Goal: Task Accomplishment & Management: Use online tool/utility

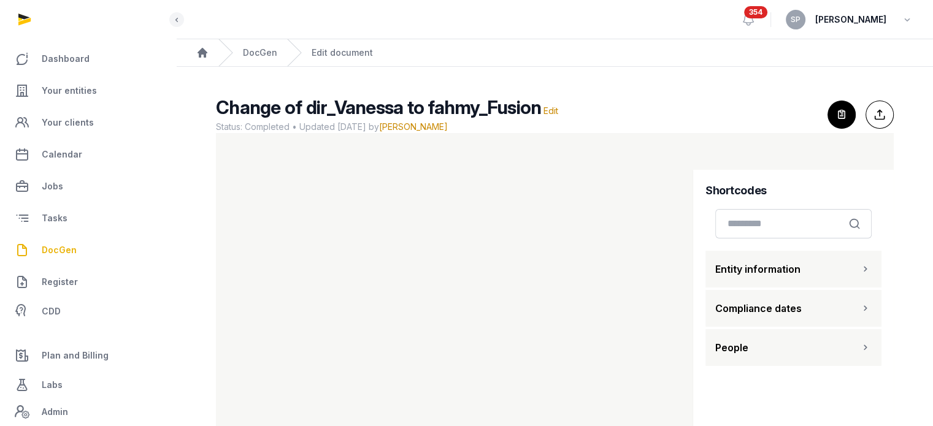
click at [56, 247] on span "DocGen" at bounding box center [59, 250] width 35 height 15
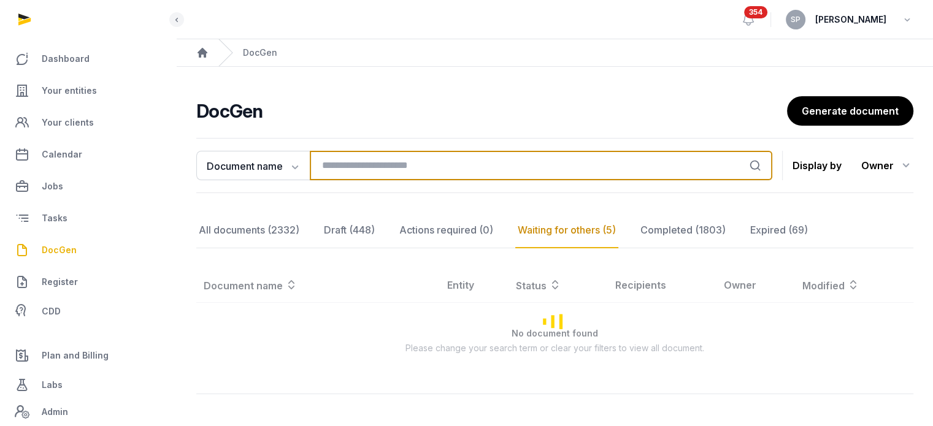
click at [356, 171] on input "search" at bounding box center [541, 165] width 462 height 29
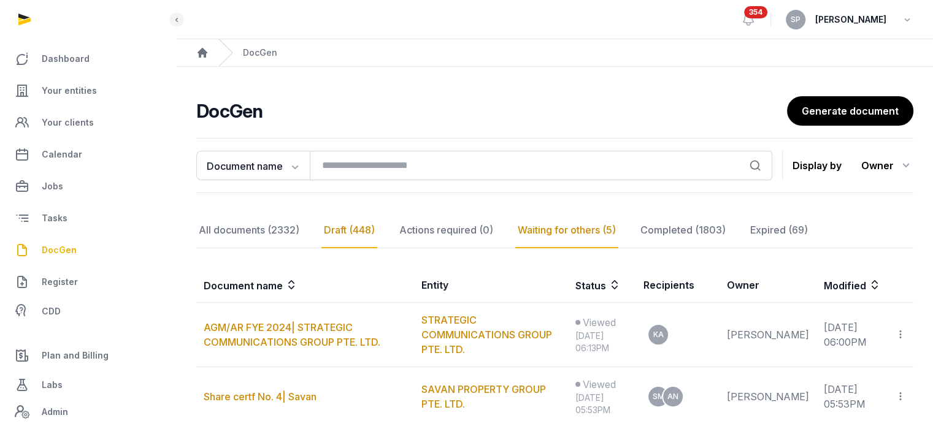
click at [351, 223] on div "Draft (448)" at bounding box center [349, 231] width 56 height 36
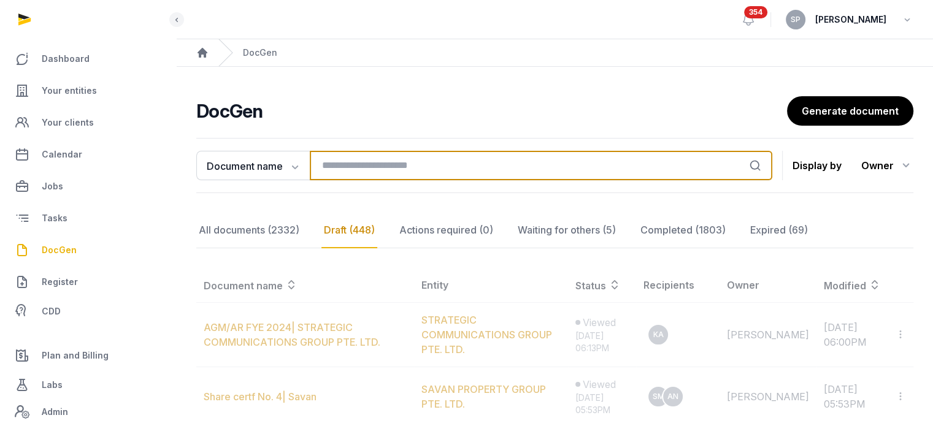
click at [351, 171] on input "search" at bounding box center [541, 165] width 462 height 29
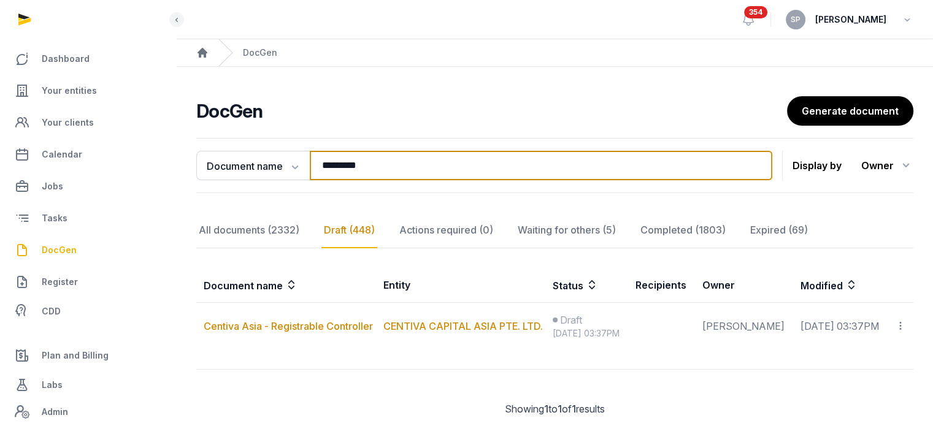
type input "*********"
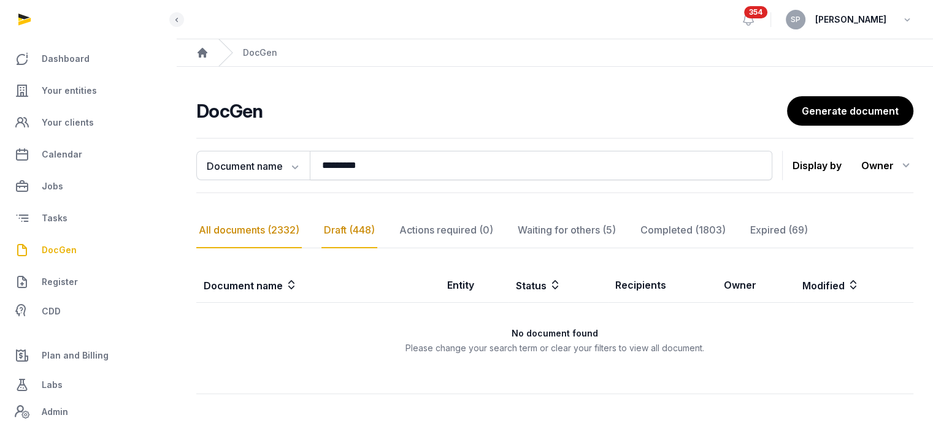
click at [277, 224] on div "All documents (2332)" at bounding box center [248, 231] width 105 height 36
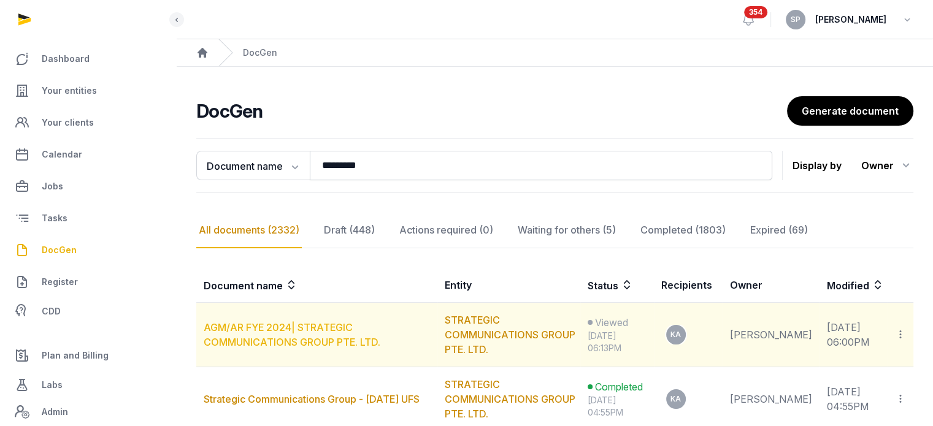
click at [304, 326] on link "AGM/AR FYE 2024| STRATEGIC COMMUNICATIONS GROUP PTE. LTD." at bounding box center [292, 334] width 177 height 27
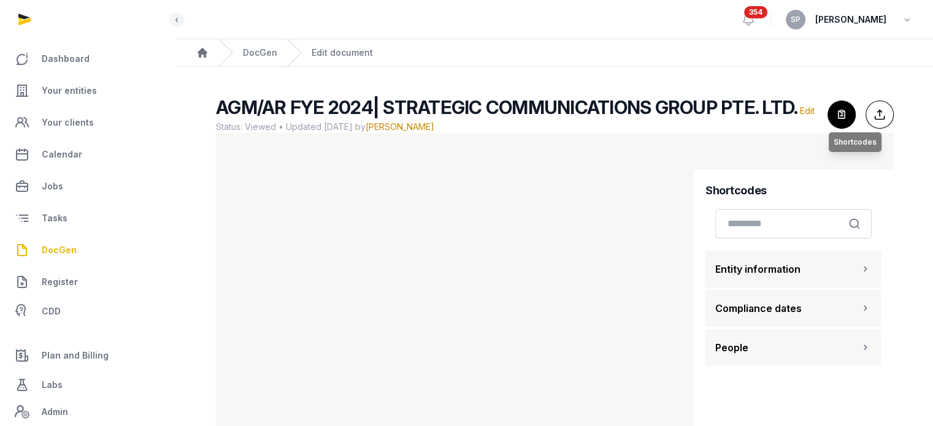
click at [845, 110] on icon "button" at bounding box center [841, 114] width 27 height 27
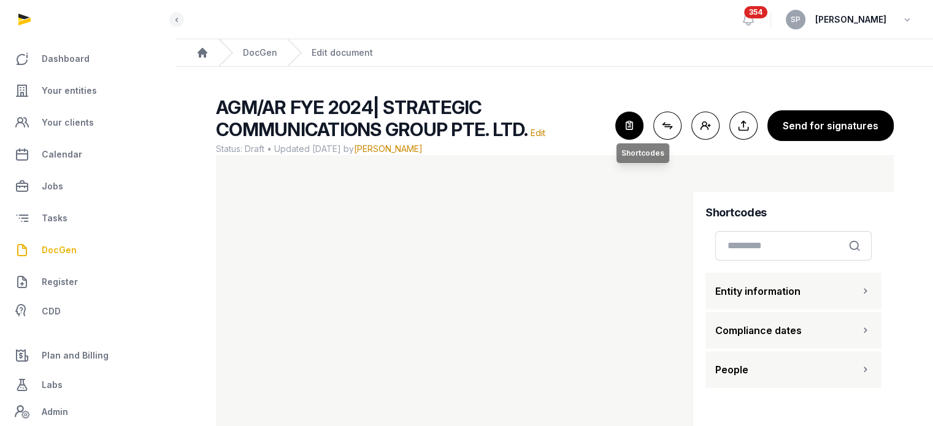
click at [628, 131] on icon "button" at bounding box center [629, 125] width 27 height 27
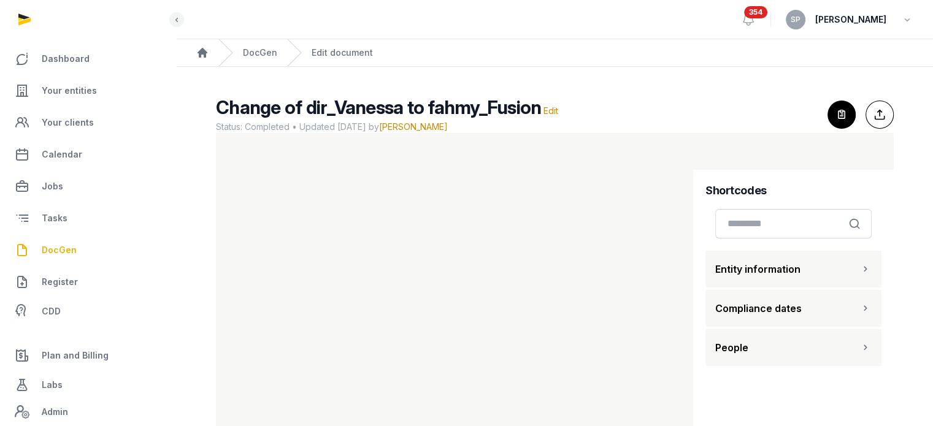
click at [67, 250] on span "DocGen" at bounding box center [59, 250] width 35 height 15
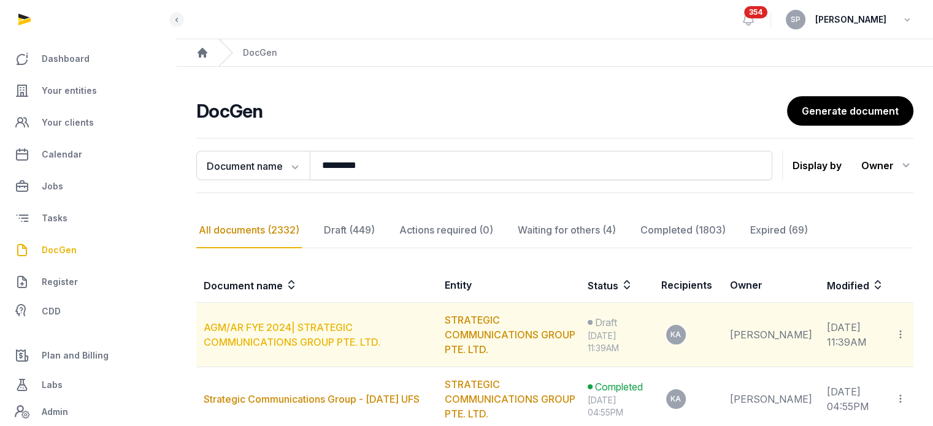
click at [277, 328] on link "AGM/AR FYE 2024| STRATEGIC COMMUNICATIONS GROUP PTE. LTD." at bounding box center [292, 334] width 177 height 27
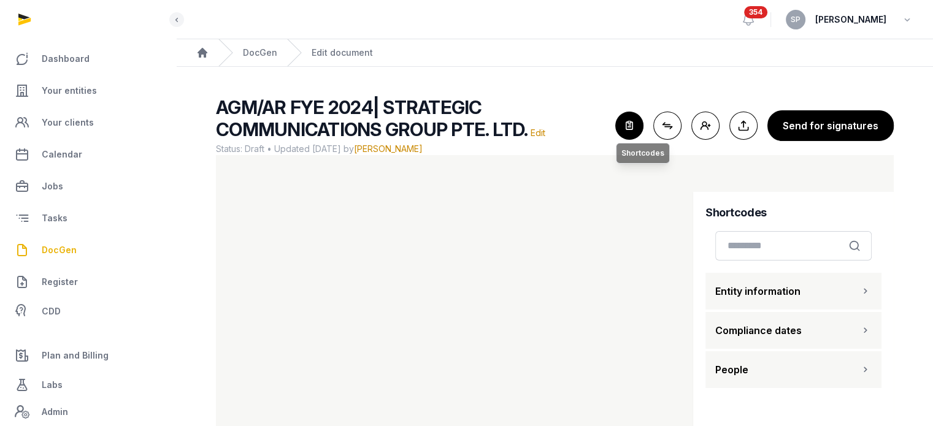
click at [636, 128] on icon "button" at bounding box center [629, 125] width 27 height 27
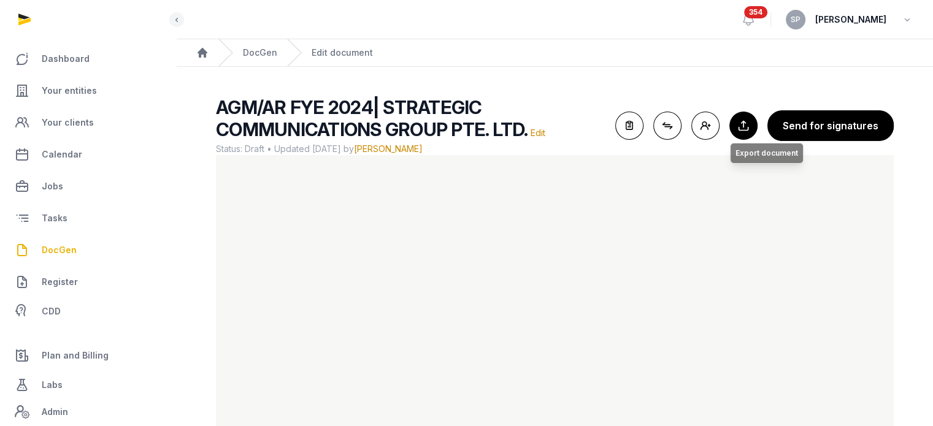
click at [739, 129] on button "Export to Documents Export document" at bounding box center [743, 126] width 28 height 28
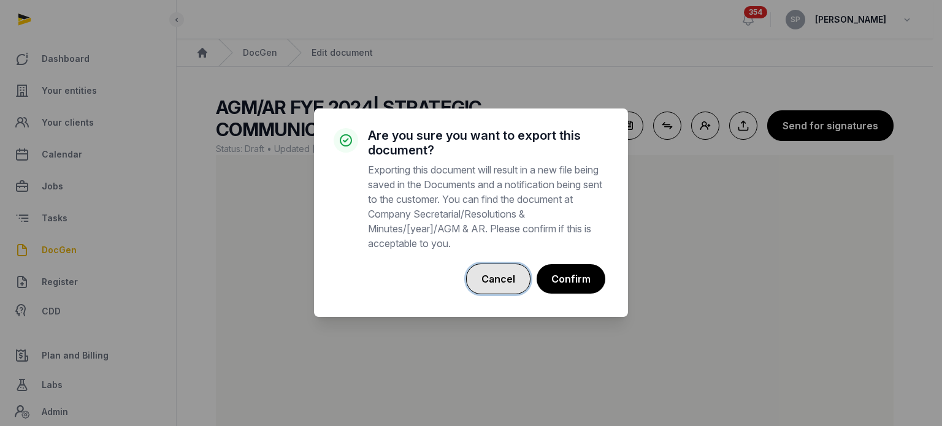
click at [488, 291] on button "Cancel" at bounding box center [498, 279] width 64 height 31
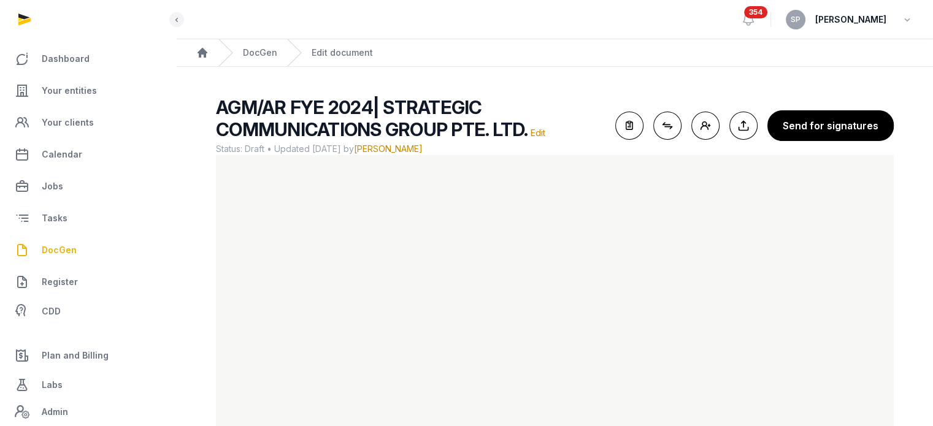
click at [754, 72] on main "AGM/AR FYE 2024| STRATEGIC COMMUNICATIONS GROUP PTE. LTD. Edit Status: Draft • …" at bounding box center [555, 283] width 756 height 432
click at [623, 126] on icon "button" at bounding box center [629, 125] width 27 height 27
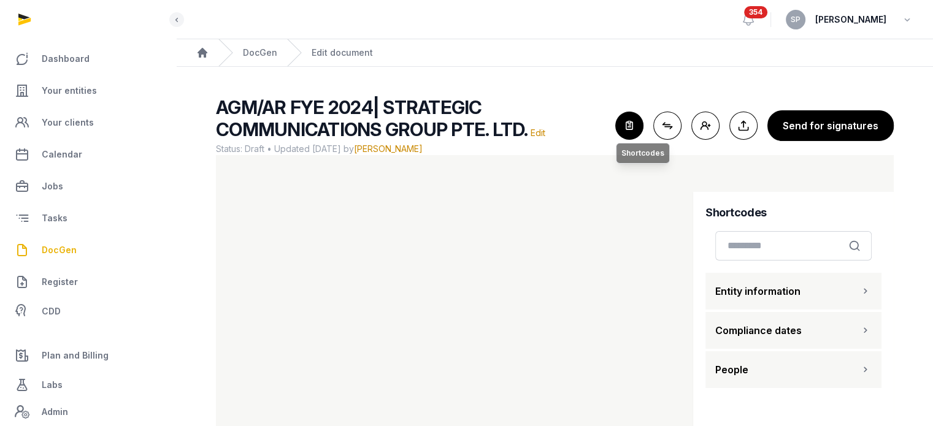
click at [623, 126] on icon "button" at bounding box center [629, 125] width 27 height 27
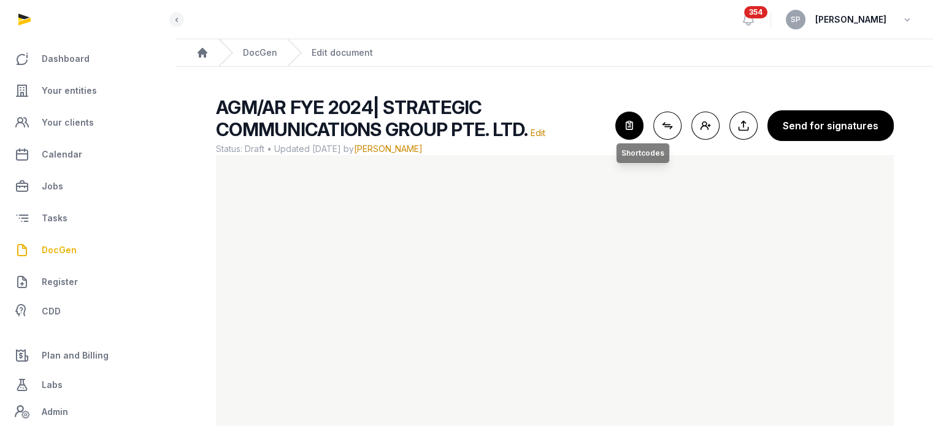
click at [632, 119] on icon "button" at bounding box center [629, 125] width 27 height 27
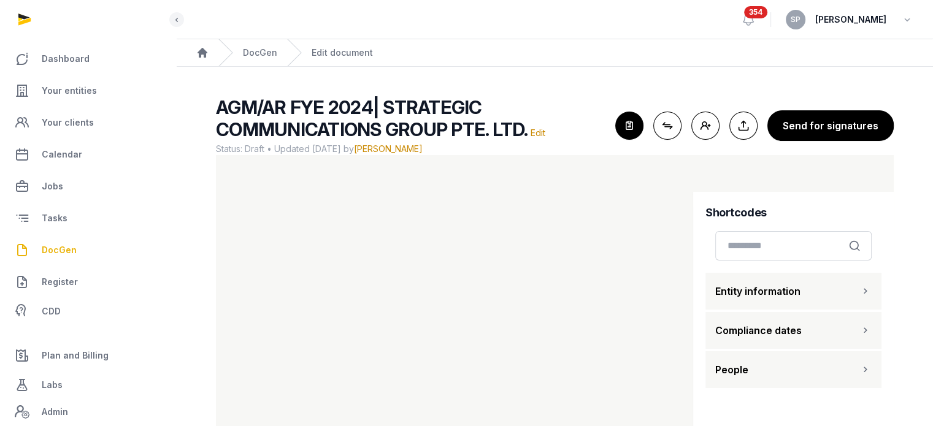
click at [634, 77] on main "AGM/AR FYE 2024| STRATEGIC COMMUNICATIONS GROUP PTE. LTD. Edit Status: Draft • …" at bounding box center [555, 283] width 756 height 432
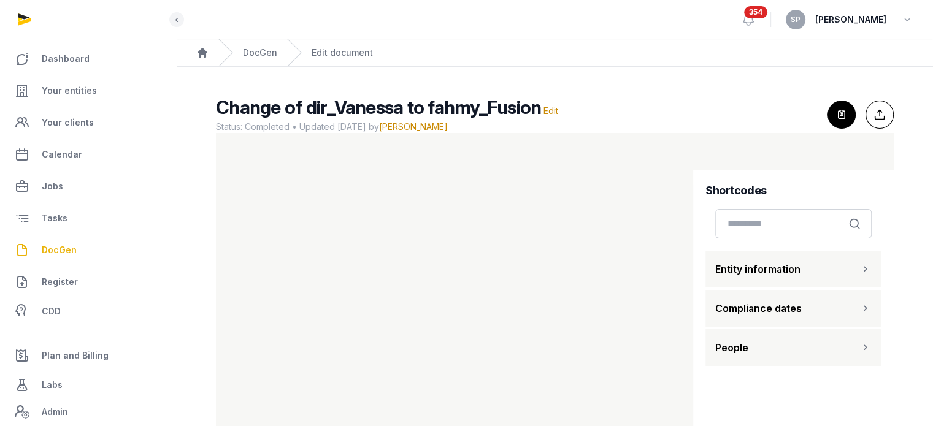
click at [52, 245] on span "DocGen" at bounding box center [59, 250] width 35 height 15
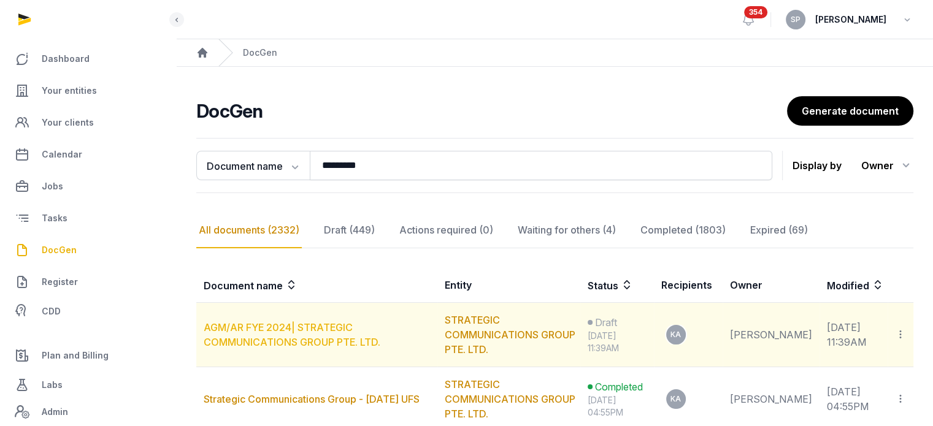
click at [308, 330] on link "AGM/AR FYE 2024| STRATEGIC COMMUNICATIONS GROUP PTE. LTD." at bounding box center [292, 334] width 177 height 27
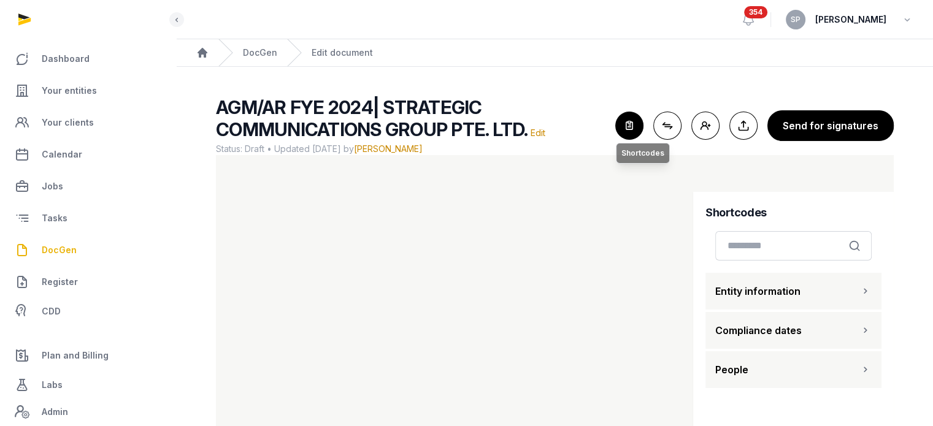
click at [638, 125] on icon "button" at bounding box center [629, 125] width 27 height 27
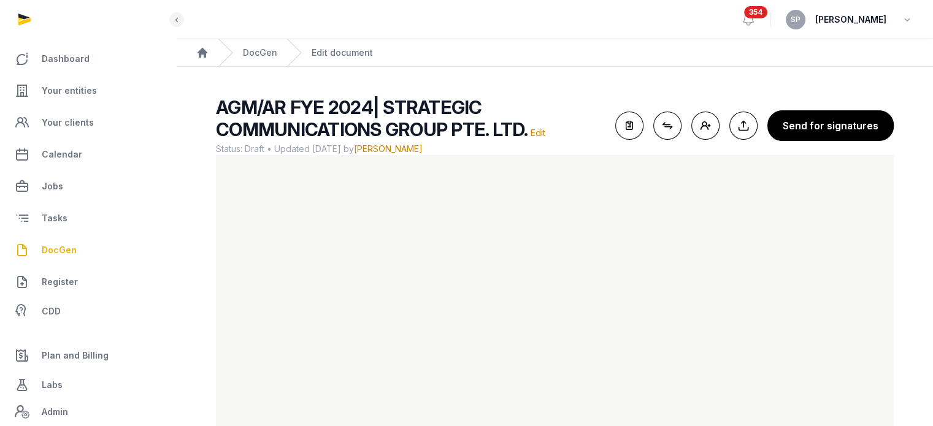
click at [566, 80] on main "AGM/AR FYE 2024| STRATEGIC COMMUNICATIONS GROUP PTE. LTD. Edit Status: Draft • …" at bounding box center [555, 283] width 756 height 432
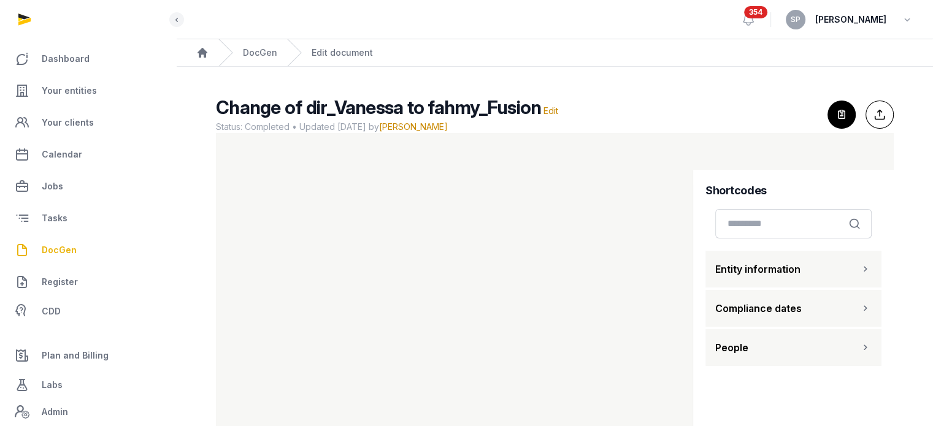
click at [46, 252] on span "DocGen" at bounding box center [59, 250] width 35 height 15
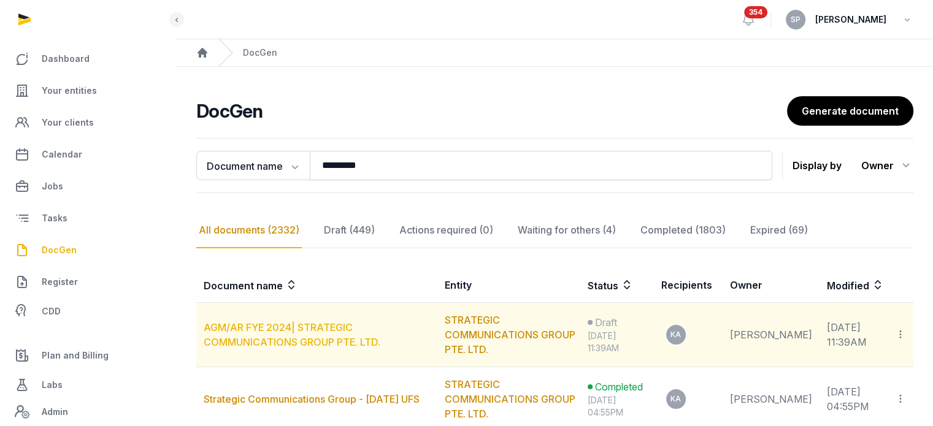
click at [304, 337] on link "AGM/AR FYE 2024| STRATEGIC COMMUNICATIONS GROUP PTE. LTD." at bounding box center [292, 334] width 177 height 27
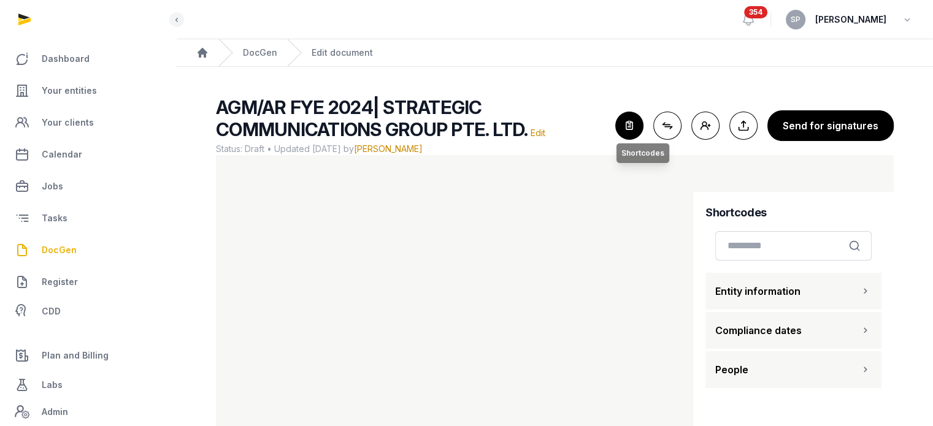
click at [637, 133] on icon "button" at bounding box center [629, 125] width 27 height 27
